Goal: Task Accomplishment & Management: Manage account settings

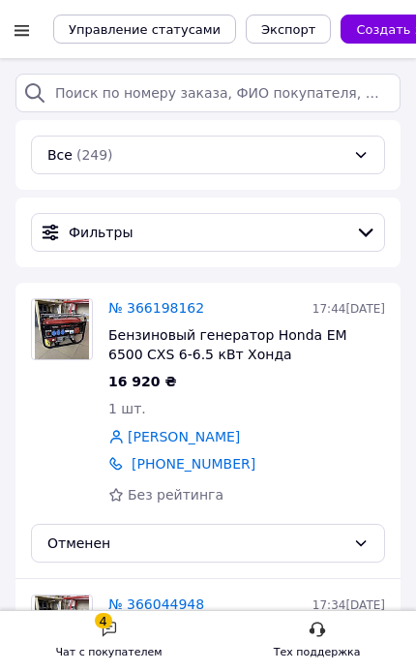
click at [31, 21] on div at bounding box center [22, 29] width 24 height 19
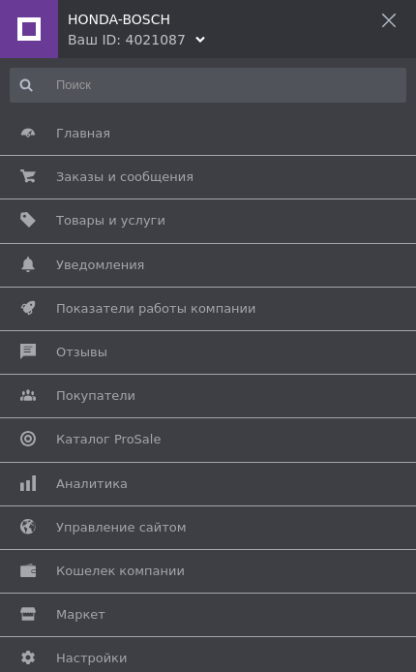
click at [106, 42] on div "Ваш ID: 4021087" at bounding box center [127, 39] width 118 height 19
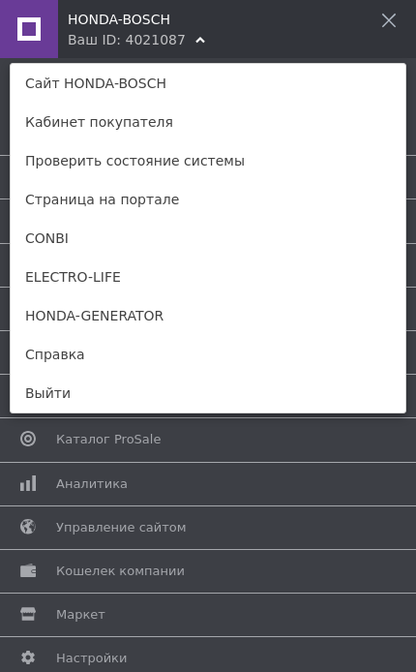
click at [85, 282] on link "ELECTRO-LIFE" at bounding box center [208, 277] width 395 height 39
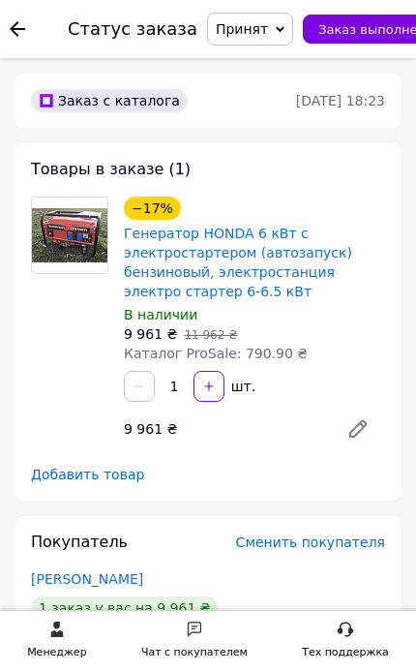
click at [20, 21] on icon at bounding box center [17, 28] width 15 height 15
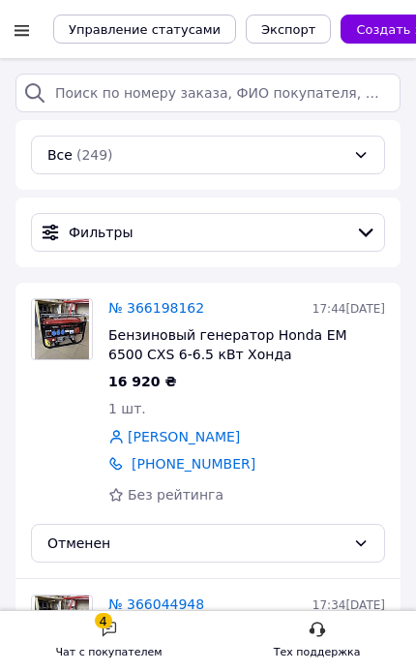
click at [156, 651] on div "Чат с покупателем" at bounding box center [109, 652] width 106 height 19
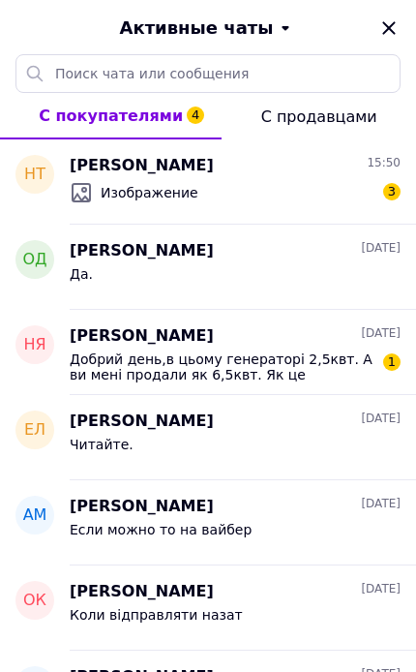
click at [390, 26] on icon "Закрыть" at bounding box center [388, 27] width 13 height 13
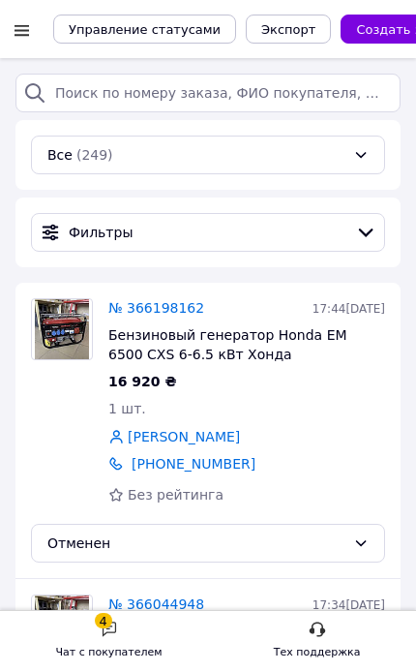
click at [27, 36] on div at bounding box center [22, 29] width 24 height 19
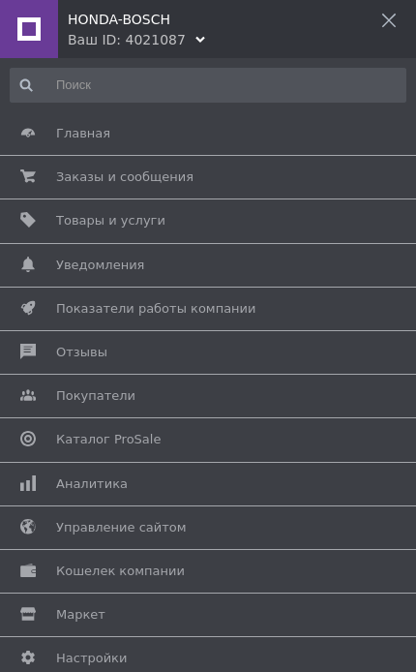
click at [111, 46] on div "Ваш ID: 4021087" at bounding box center [127, 39] width 118 height 19
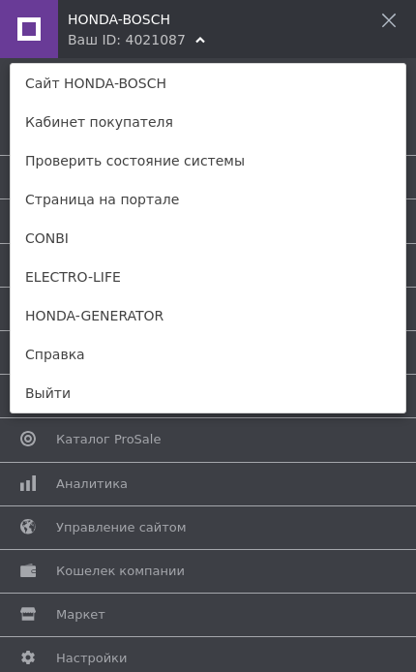
click at [96, 329] on link "HONDA-GENERATOR" at bounding box center [208, 315] width 395 height 39
